Goal: Task Accomplishment & Management: Complete application form

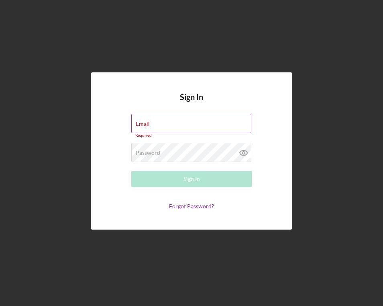
type input "[EMAIL_ADDRESS][DOMAIN_NAME]"
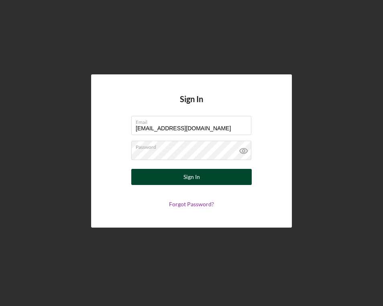
click at [193, 180] on div "Sign In" at bounding box center [192, 177] width 16 height 16
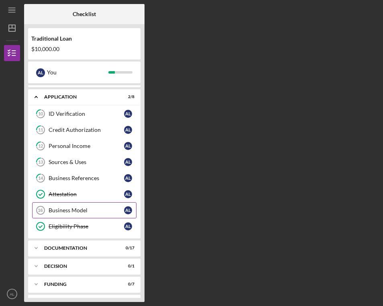
scroll to position [31, 0]
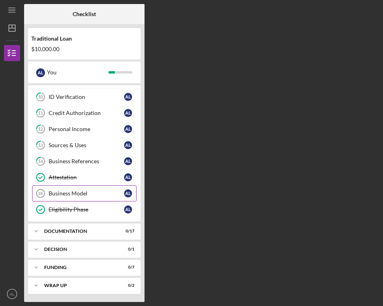
click at [84, 196] on div "Business Model" at bounding box center [87, 193] width 76 height 6
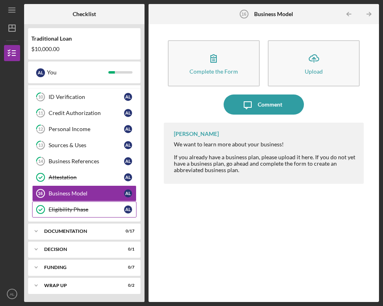
click at [101, 209] on div "Eligibility Phase" at bounding box center [87, 209] width 76 height 6
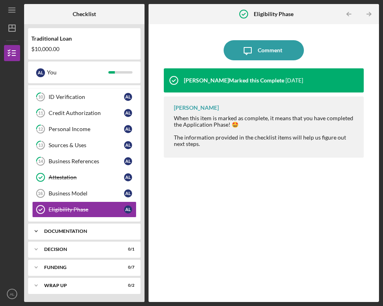
click at [103, 234] on div "Icon/Expander Documentation 0 / 17" at bounding box center [84, 231] width 113 height 16
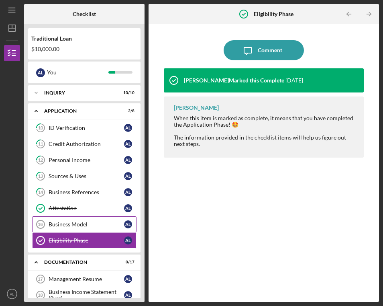
click at [99, 223] on div "Business Model" at bounding box center [87, 224] width 76 height 6
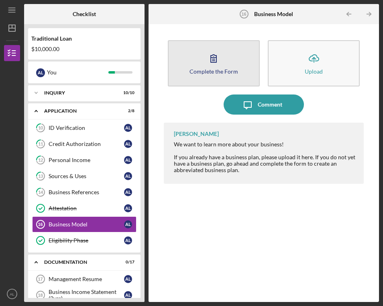
click at [214, 62] on icon "button" at bounding box center [214, 59] width 6 height 8
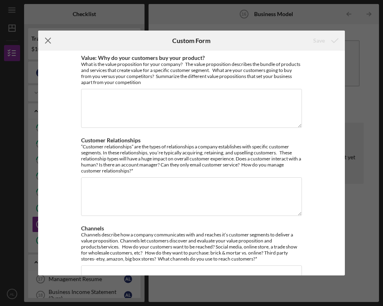
click at [48, 39] on icon "Icon/Menu Close" at bounding box center [48, 41] width 20 height 20
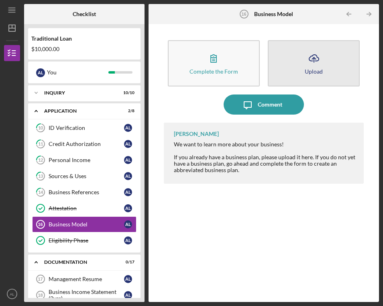
click at [314, 63] on icon "Icon/Upload" at bounding box center [314, 58] width 20 height 20
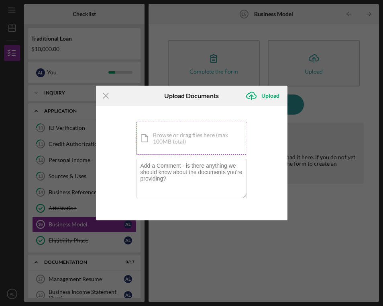
click at [197, 143] on div "Icon/Document Browse or drag files here (max 100MB total) Tap to choose files o…" at bounding box center [191, 138] width 111 height 33
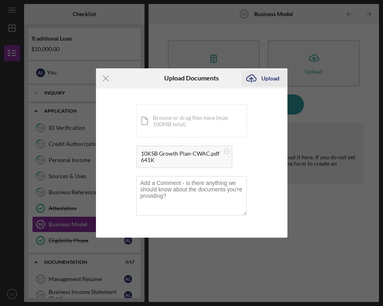
click at [267, 80] on div "Upload" at bounding box center [271, 78] width 18 height 16
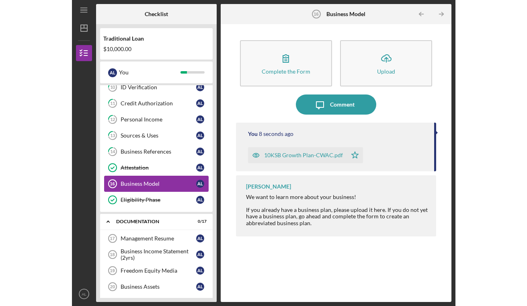
scroll to position [42, 0]
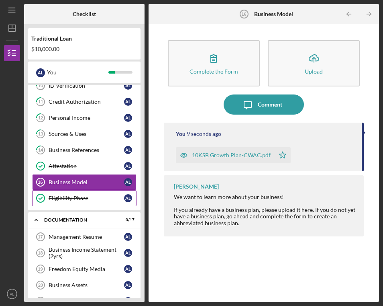
click at [90, 201] on div "Eligibility Phase" at bounding box center [87, 198] width 76 height 6
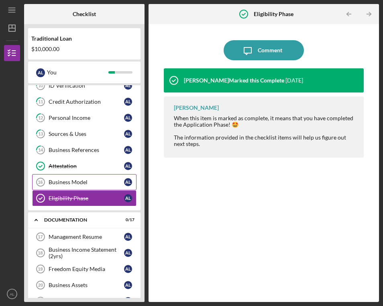
click at [89, 180] on div "Business Model" at bounding box center [87, 182] width 76 height 6
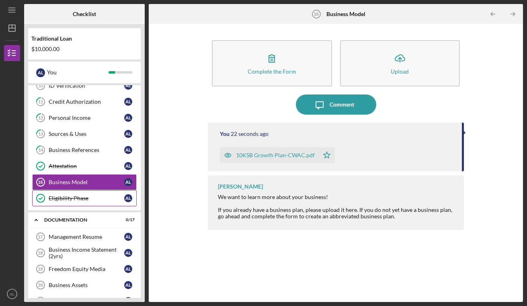
click at [91, 201] on link "Eligibility Phase Eligibility Phase A L" at bounding box center [84, 198] width 105 height 16
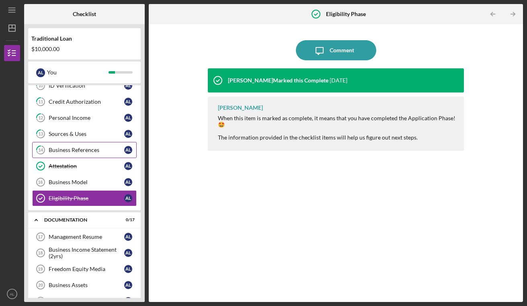
click at [87, 153] on div "Business References" at bounding box center [87, 150] width 76 height 6
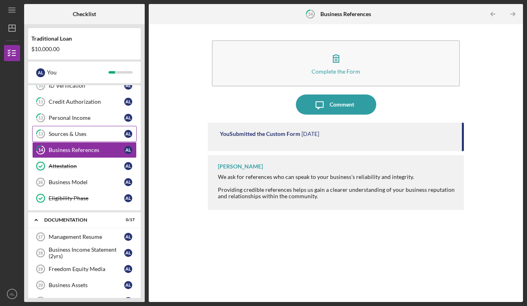
click at [102, 129] on link "13 Sources & Uses A L" at bounding box center [84, 134] width 105 height 16
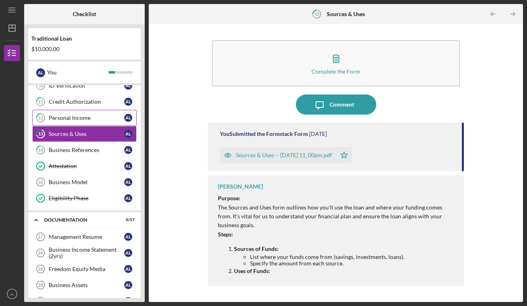
click at [77, 117] on div "Personal Income" at bounding box center [87, 118] width 76 height 6
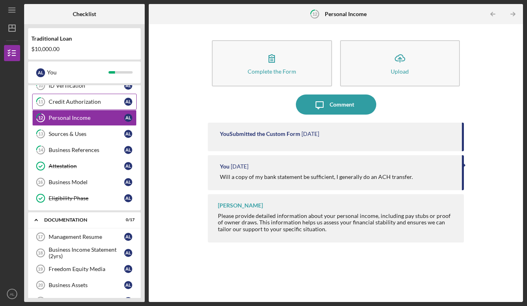
click at [93, 104] on div "Credit Authorization" at bounding box center [87, 101] width 76 height 6
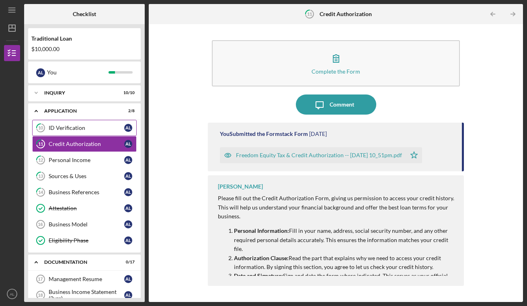
click at [93, 131] on div "ID Verification" at bounding box center [87, 128] width 76 height 6
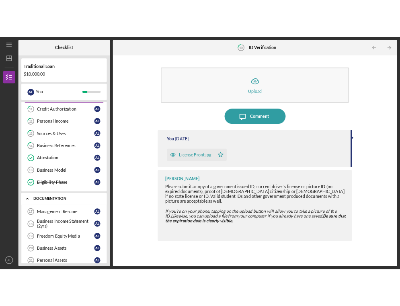
scroll to position [57, 0]
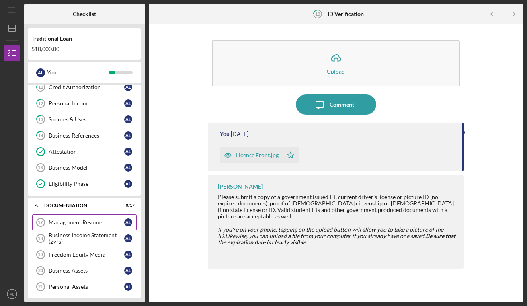
click at [93, 224] on div "Management Resume" at bounding box center [87, 222] width 76 height 6
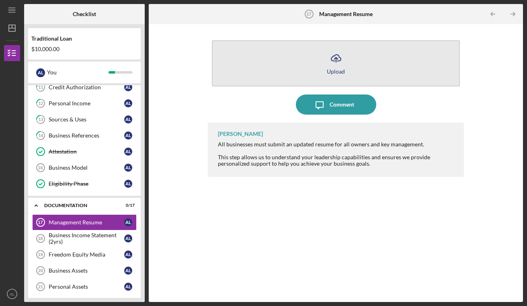
click at [338, 62] on icon "Icon/Upload" at bounding box center [336, 58] width 20 height 20
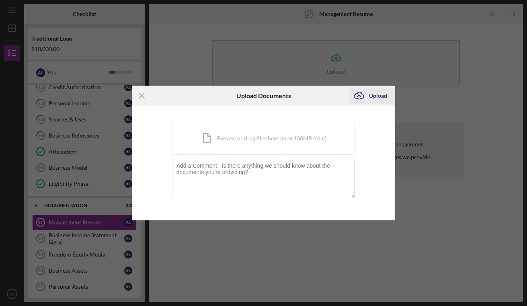
click at [367, 97] on icon "Icon/Upload" at bounding box center [359, 96] width 20 height 20
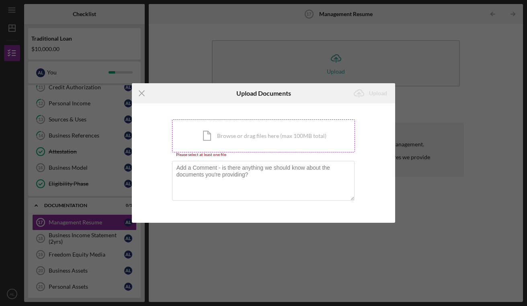
click at [271, 137] on div "Icon/Document Browse or drag files here (max 100MB total) Tap to choose files o…" at bounding box center [263, 135] width 183 height 33
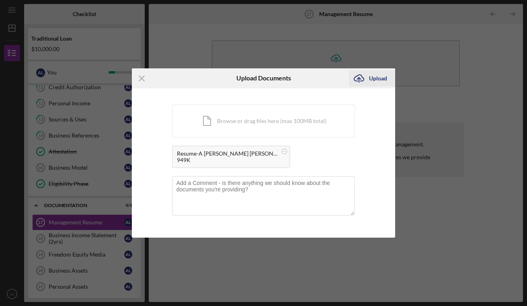
click at [379, 79] on div "Upload" at bounding box center [378, 78] width 18 height 16
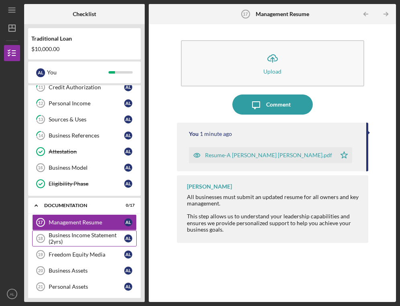
click at [95, 238] on div "Business Income Statement (2yrs)" at bounding box center [87, 238] width 76 height 13
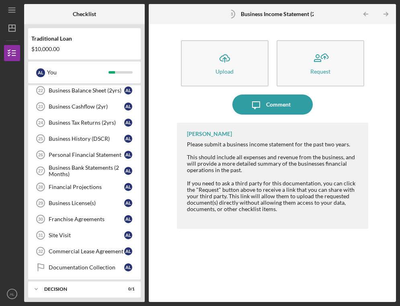
scroll to position [253, 0]
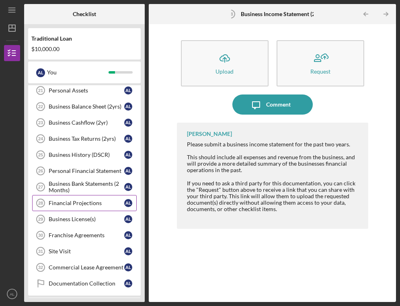
click at [98, 206] on div "Financial Projections" at bounding box center [87, 203] width 76 height 6
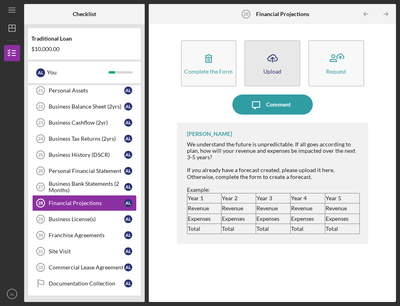
click at [273, 74] on div "Upload" at bounding box center [272, 71] width 18 height 6
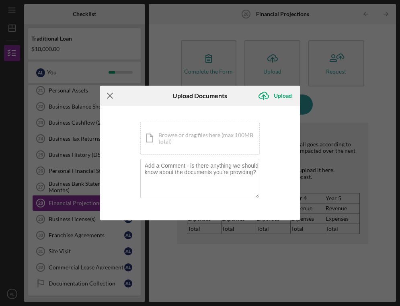
click at [109, 98] on icon "Icon/Menu Close" at bounding box center [110, 96] width 20 height 20
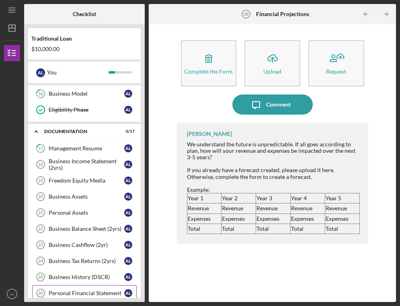
scroll to position [133, 0]
